Goal: Task Accomplishment & Management: Complete application form

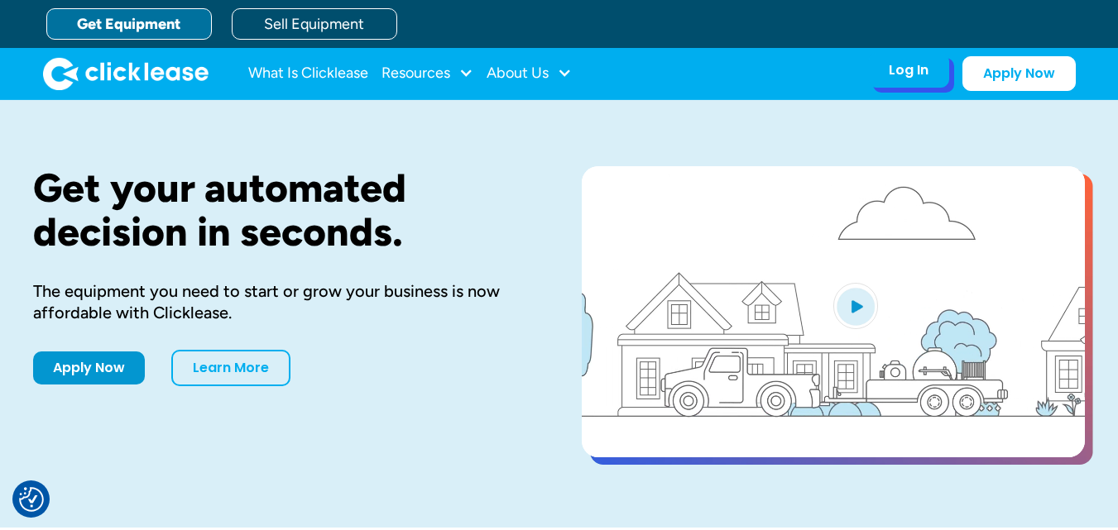
click at [916, 73] on div "Log In" at bounding box center [909, 70] width 40 height 17
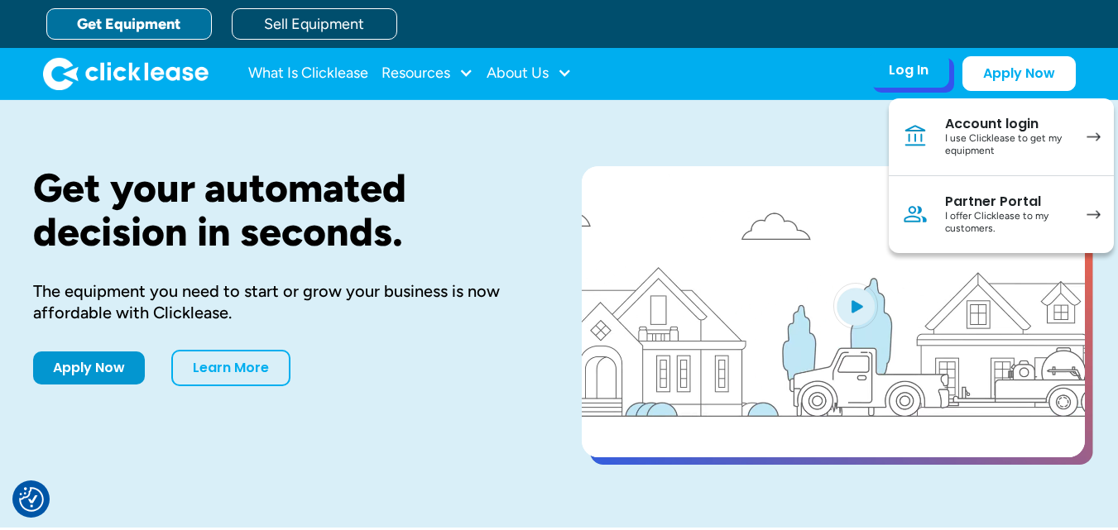
click at [941, 137] on link "Account login I use Clicklease to get my equipment" at bounding box center [1001, 137] width 225 height 78
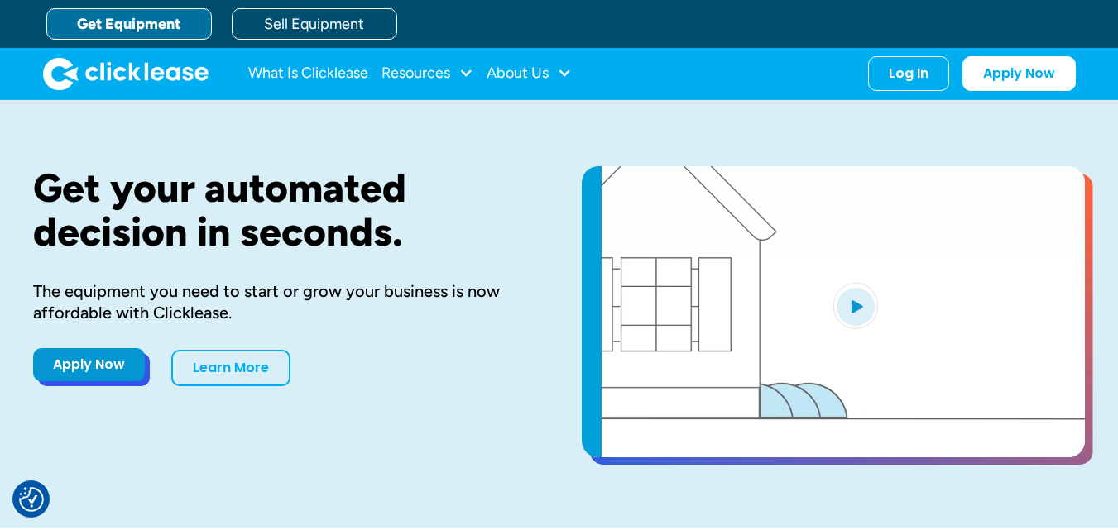
click at [118, 359] on link "Apply Now" at bounding box center [89, 364] width 112 height 33
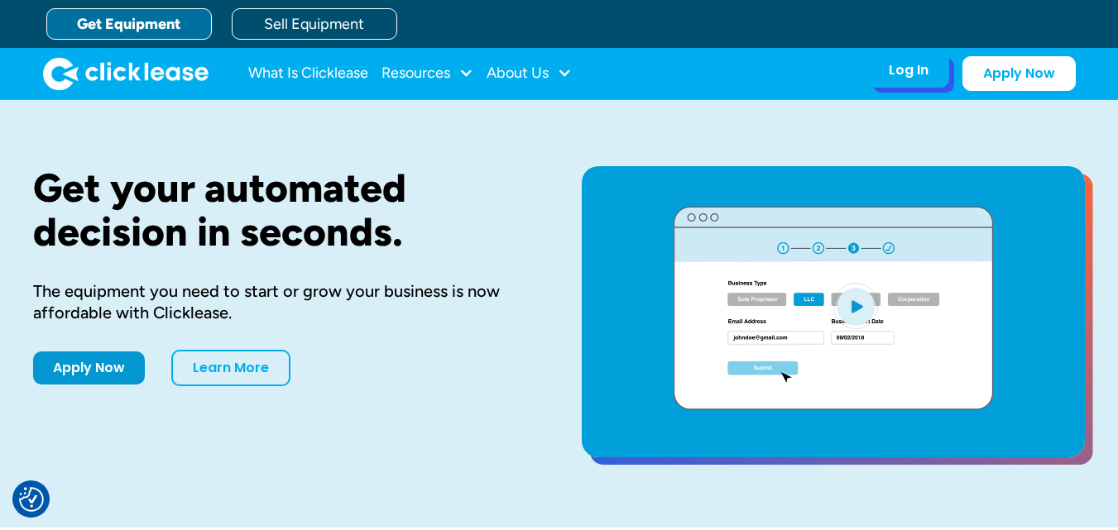
click at [916, 74] on div "Log In" at bounding box center [909, 70] width 40 height 17
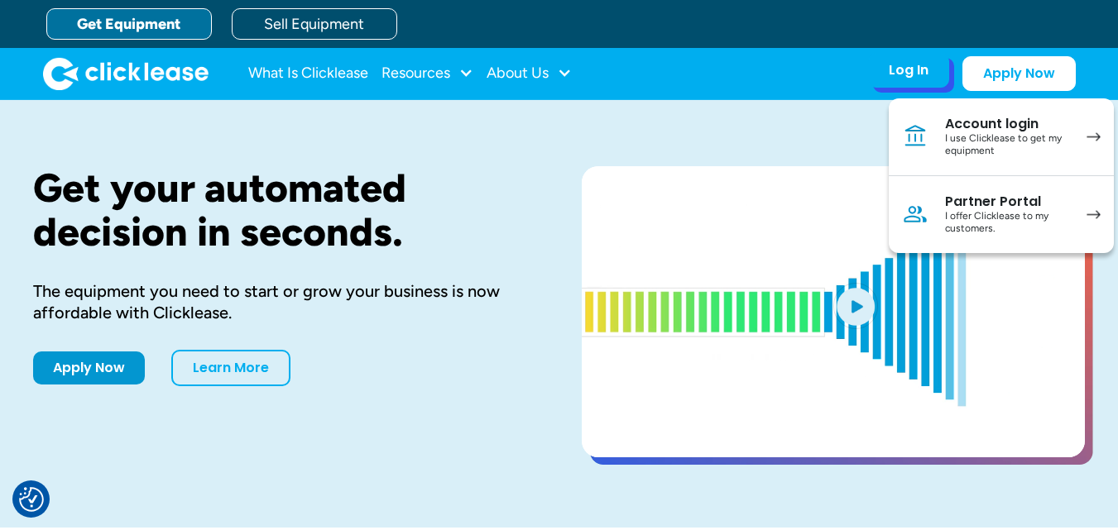
click at [934, 129] on link "Account login I use Clicklease to get my equipment" at bounding box center [1001, 137] width 225 height 78
